Goal: Information Seeking & Learning: Learn about a topic

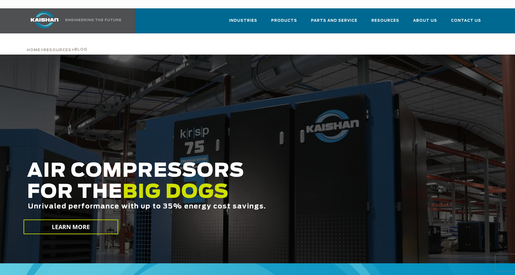
click at [98, 182] on h2 "AIR COMPRESSORS FOR THE BIG DOGS Unrivaled performance with up to 35% energy co…" at bounding box center [218, 194] width 383 height 67
click at [109, 181] on h2 "AIR COMPRESSORS FOR THE BIG DOGS Unrivaled performance with up to 35% energy co…" at bounding box center [218, 194] width 383 height 67
click at [112, 169] on h2 "AIR COMPRESSORS FOR THE BIG DOGS Unrivaled performance with up to 35% energy co…" at bounding box center [218, 194] width 383 height 67
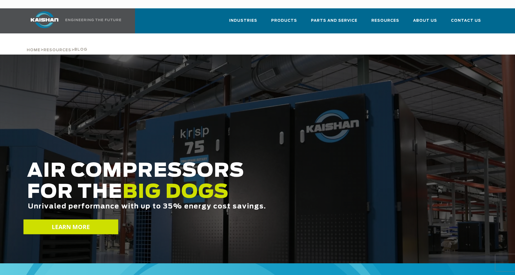
click at [93, 220] on link "LEARN MORE" at bounding box center [71, 227] width 95 height 15
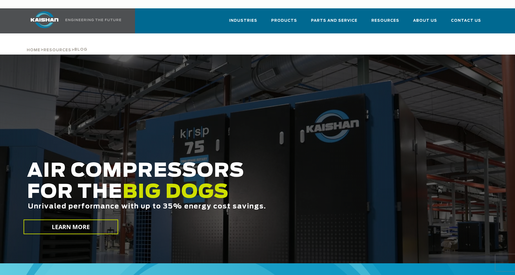
click at [159, 183] on span "BIG DOGS" at bounding box center [176, 192] width 106 height 19
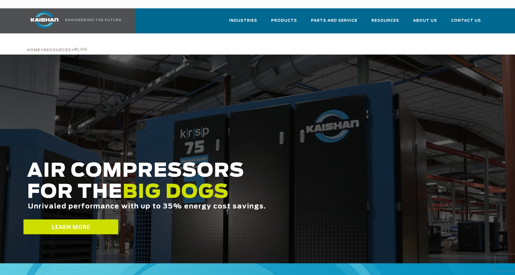
click at [84, 223] on span "LEARN MORE" at bounding box center [71, 227] width 38 height 8
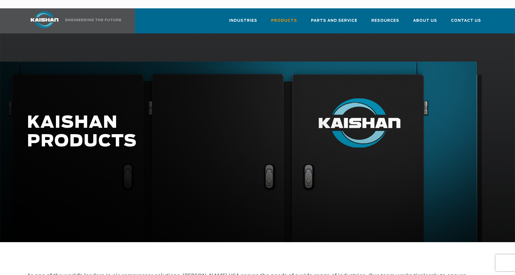
click at [93, 210] on div at bounding box center [257, 137] width 515 height 209
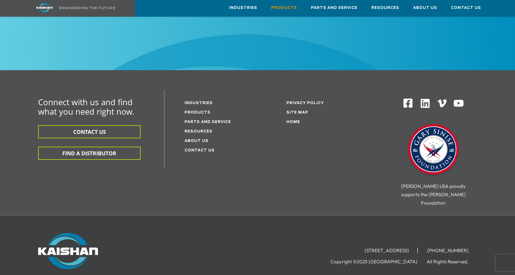
scroll to position [910, 0]
